Goal: Information Seeking & Learning: Learn about a topic

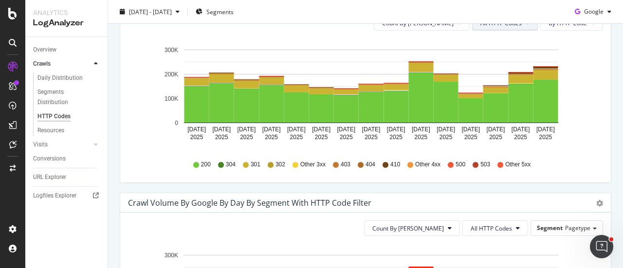
scroll to position [438, 0]
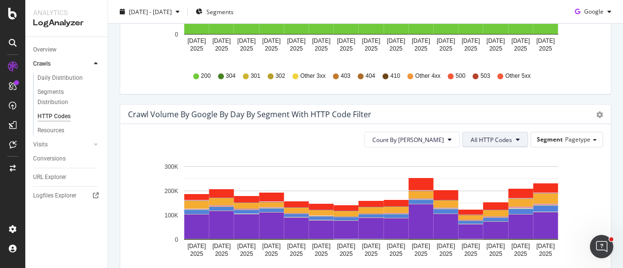
click at [503, 142] on span "All HTTP Codes" at bounding box center [491, 140] width 41 height 8
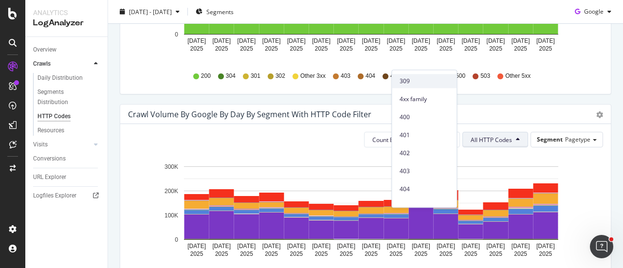
scroll to position [195, 0]
click at [418, 171] on span "404" at bounding box center [424, 174] width 49 height 9
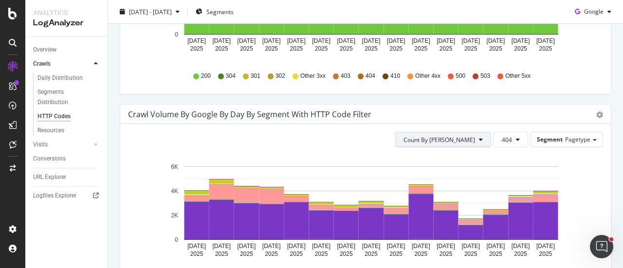
click at [481, 140] on button "Count By [PERSON_NAME]" at bounding box center [443, 140] width 96 height 16
click at [552, 140] on span "Segment" at bounding box center [550, 139] width 26 height 8
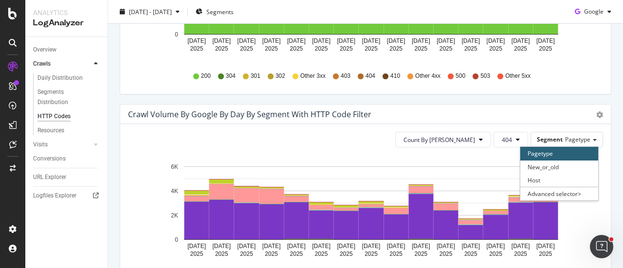
click at [475, 124] on div "Count By Day 404 Segment Pagetype Pagetype New_or_old Host Advanced selector > …" at bounding box center [365, 211] width 491 height 175
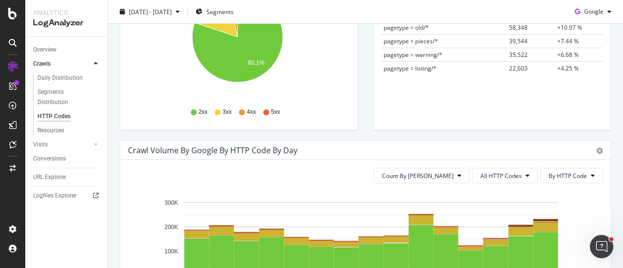
scroll to position [0, 0]
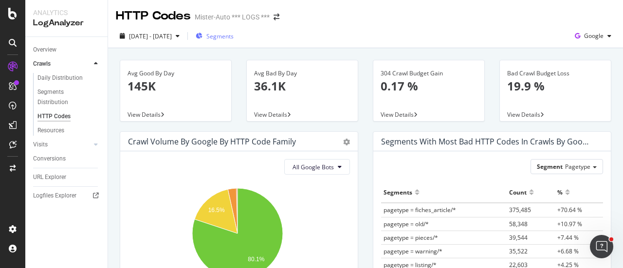
click at [234, 37] on span "Segments" at bounding box center [220, 36] width 27 height 8
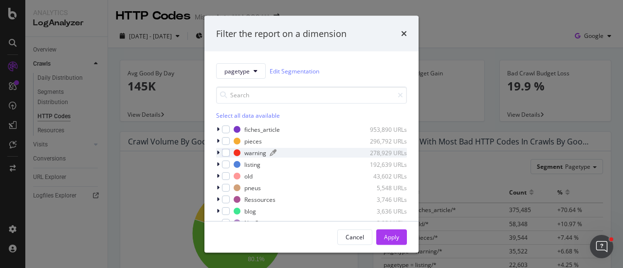
drag, startPoint x: 227, startPoint y: 152, endPoint x: 245, endPoint y: 155, distance: 18.3
click at [227, 152] on div "modal" at bounding box center [226, 153] width 8 height 8
click at [387, 230] on div "Apply" at bounding box center [391, 237] width 15 height 15
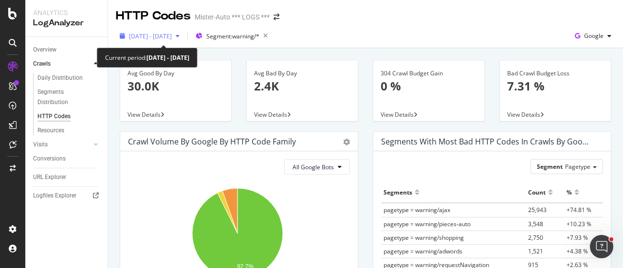
click at [166, 37] on span "[DATE] - [DATE]" at bounding box center [150, 36] width 43 height 8
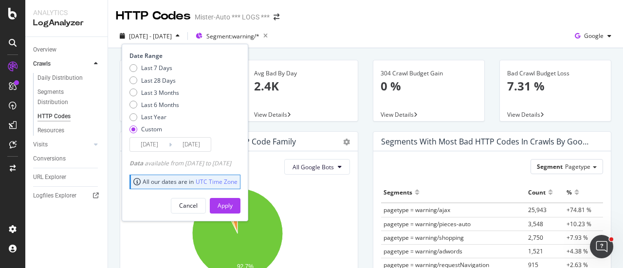
click at [160, 146] on input "[DATE]" at bounding box center [149, 145] width 39 height 14
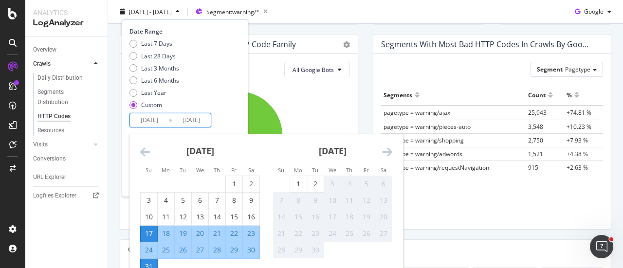
scroll to position [146, 0]
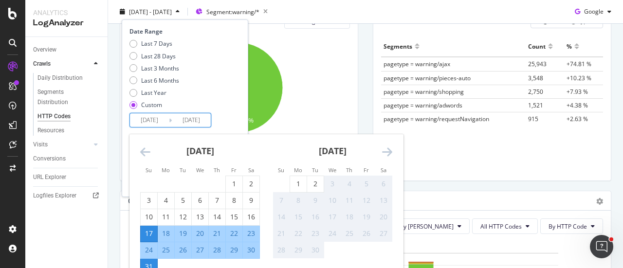
click at [221, 250] on div "28" at bounding box center [217, 250] width 17 height 10
type input "[DATE]"
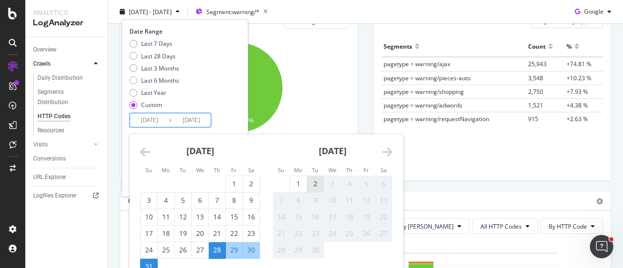
click at [316, 182] on div "2" at bounding box center [315, 184] width 17 height 10
type input "[DATE]"
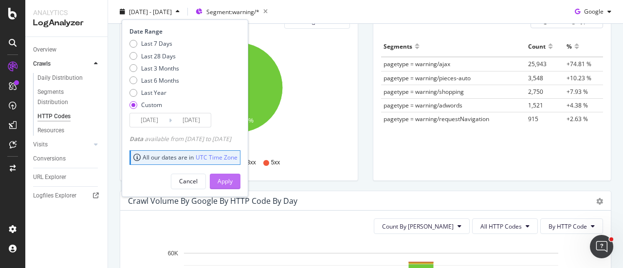
click at [241, 187] on button "Apply" at bounding box center [225, 181] width 31 height 16
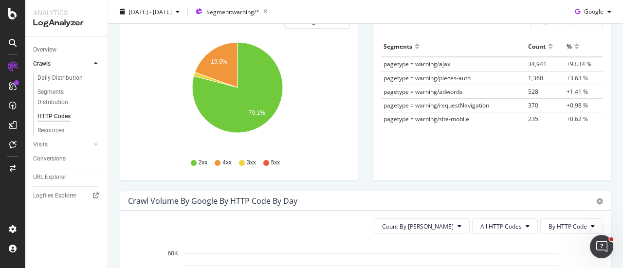
scroll to position [292, 0]
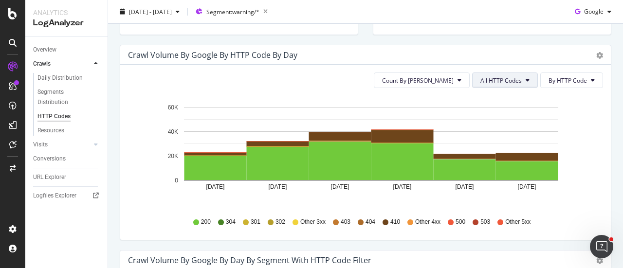
click at [514, 83] on span "All HTTP Codes" at bounding box center [501, 80] width 41 height 8
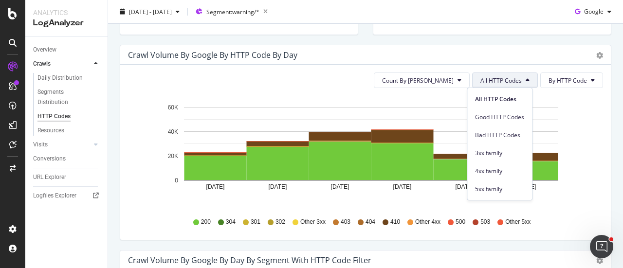
click at [459, 57] on div "Crawl Volume by google by HTTP Code by Day" at bounding box center [355, 55] width 454 height 10
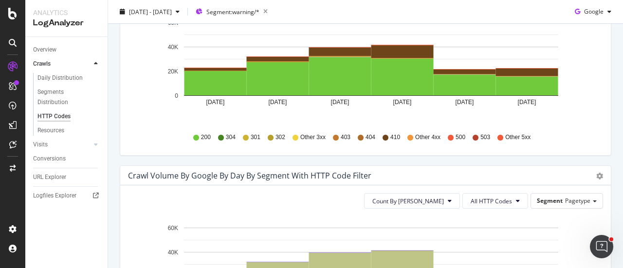
scroll to position [487, 0]
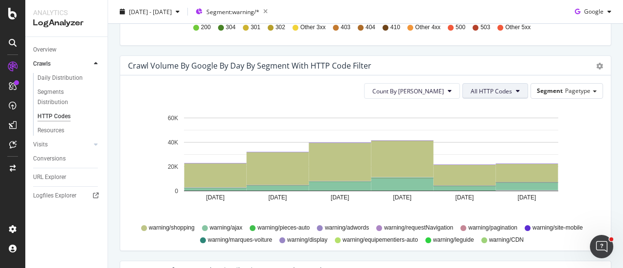
click at [491, 83] on button "All HTTP Codes" at bounding box center [496, 91] width 66 height 16
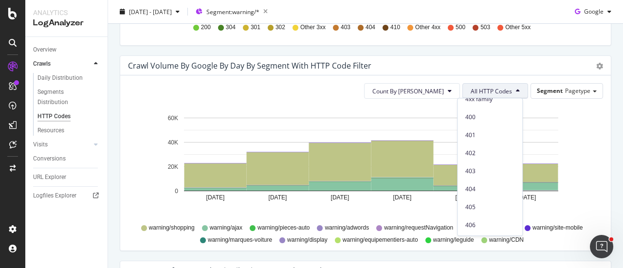
scroll to position [292, 0]
click at [492, 112] on div "404" at bounding box center [490, 105] width 65 height 14
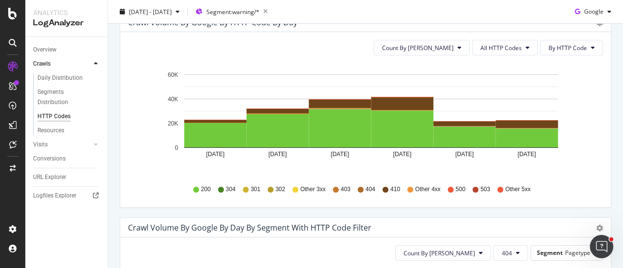
scroll to position [244, 0]
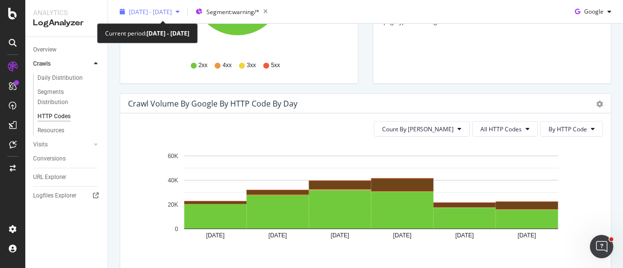
click at [172, 11] on span "[DATE] - [DATE]" at bounding box center [150, 11] width 43 height 8
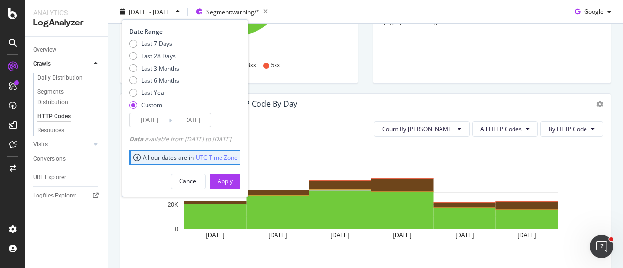
click at [158, 126] on input "[DATE]" at bounding box center [149, 120] width 39 height 14
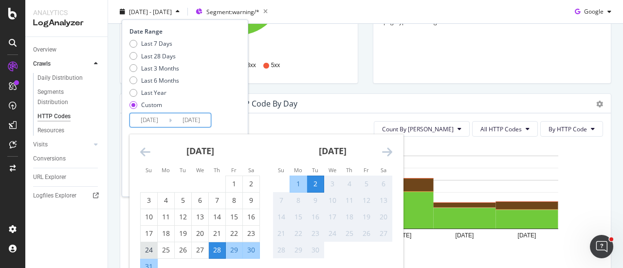
click at [148, 249] on div "24" at bounding box center [149, 250] width 17 height 10
type input "[DATE]"
click at [147, 262] on div "31" at bounding box center [149, 267] width 17 height 10
type input "[DATE]"
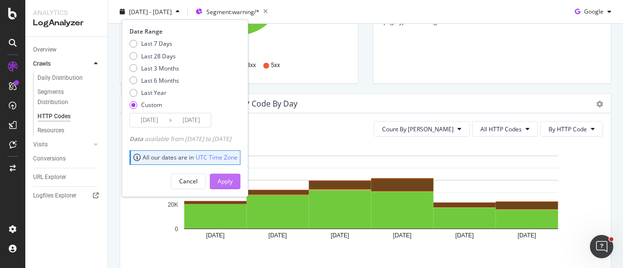
click at [233, 180] on div "Apply" at bounding box center [225, 181] width 15 height 8
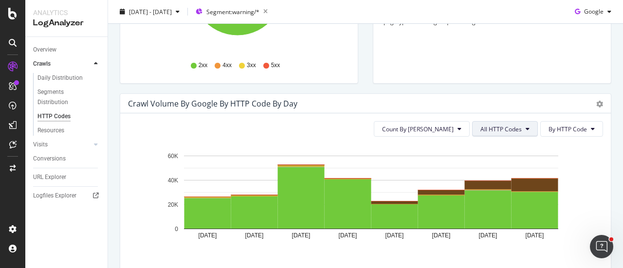
click at [518, 130] on button "All HTTP Codes" at bounding box center [505, 129] width 66 height 16
click at [598, 157] on div "Count By Day All HTTP Codes By HTTP Code Hold CTRL while clicking to filter the…" at bounding box center [365, 200] width 491 height 175
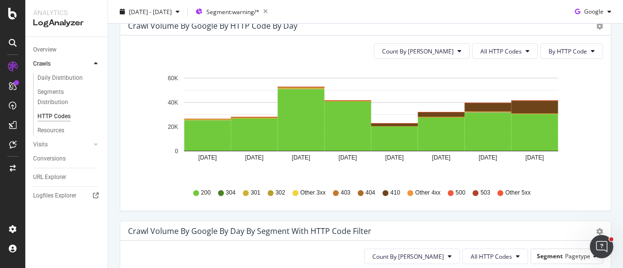
scroll to position [390, 0]
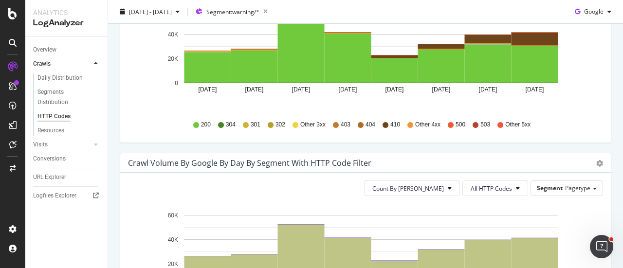
click at [474, 197] on div "Count By Day All HTTP Codes Segment Pagetype Hold CTRL while clicking to filter…" at bounding box center [365, 260] width 491 height 175
click at [481, 186] on span "All HTTP Codes" at bounding box center [491, 189] width 41 height 8
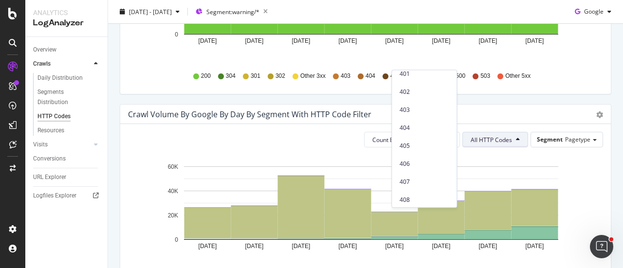
scroll to position [244, 0]
click at [423, 126] on span "404" at bounding box center [424, 126] width 49 height 9
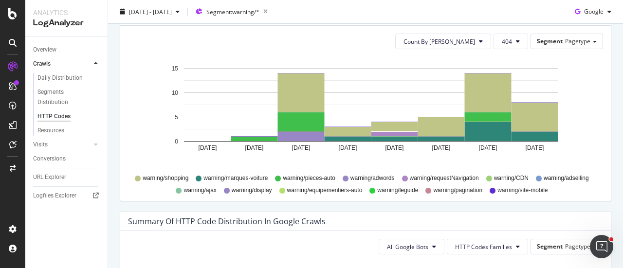
scroll to position [536, 0]
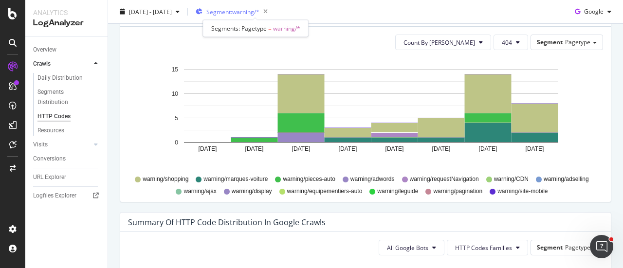
click at [248, 16] on span "Segment: warning/*" at bounding box center [233, 11] width 53 height 8
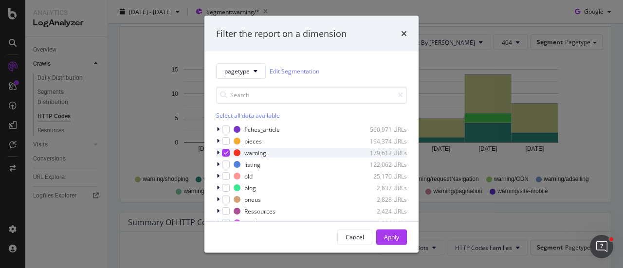
click at [219, 152] on icon "modal" at bounding box center [218, 153] width 3 height 6
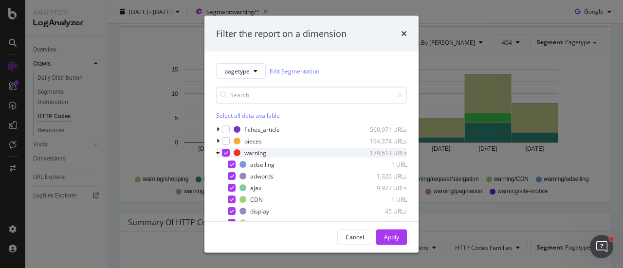
click at [219, 152] on icon "modal" at bounding box center [218, 153] width 4 height 6
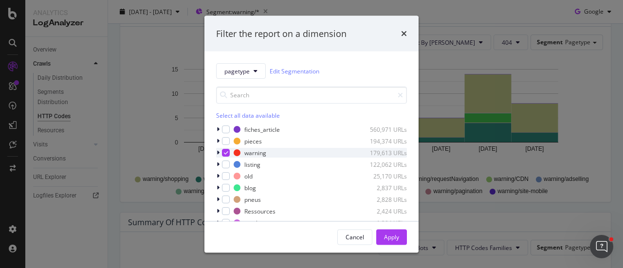
click at [227, 152] on icon "modal" at bounding box center [226, 153] width 4 height 5
click at [397, 236] on div "Apply" at bounding box center [391, 237] width 15 height 8
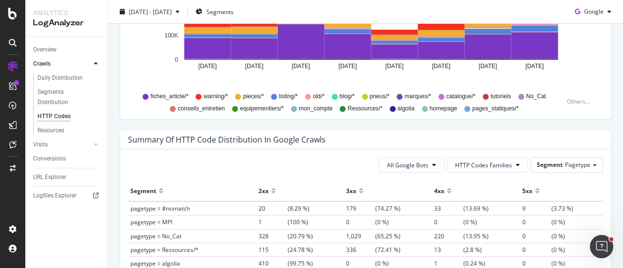
scroll to position [543, 0]
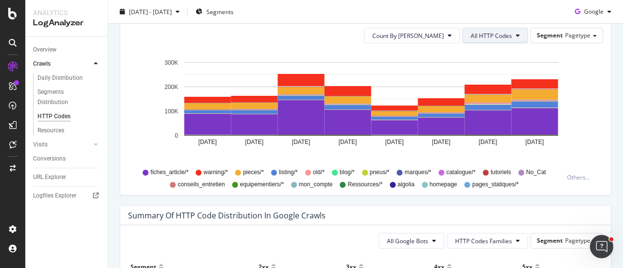
click at [500, 38] on span "All HTTP Codes" at bounding box center [491, 36] width 41 height 8
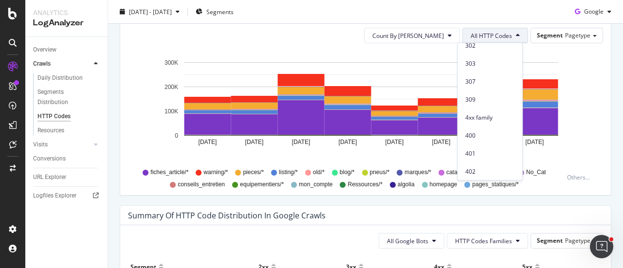
scroll to position [195, 0]
click at [492, 145] on span "404" at bounding box center [490, 147] width 49 height 9
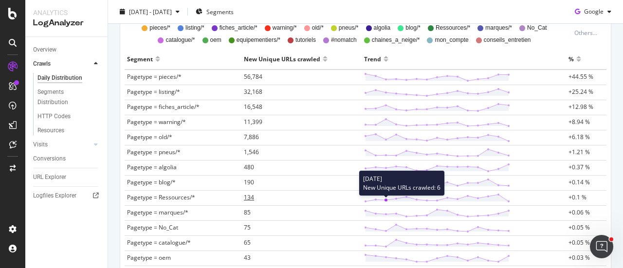
scroll to position [292, 0]
